Goal: Information Seeking & Learning: Find specific fact

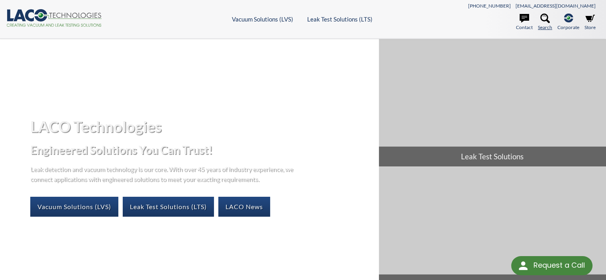
click at [544, 19] on icon at bounding box center [545, 19] width 10 height 10
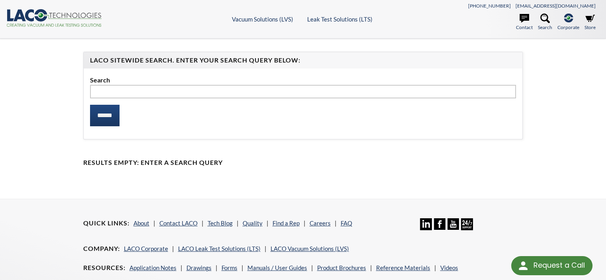
click at [137, 87] on input "text" at bounding box center [303, 92] width 426 height 14
type input "*"
click at [147, 89] on input "text" at bounding box center [303, 92] width 426 height 14
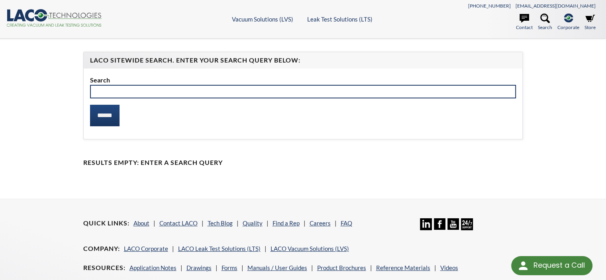
click at [221, 92] on input "text" at bounding box center [303, 92] width 426 height 14
click at [221, 91] on input "text" at bounding box center [303, 92] width 426 height 14
